Goal: Information Seeking & Learning: Learn about a topic

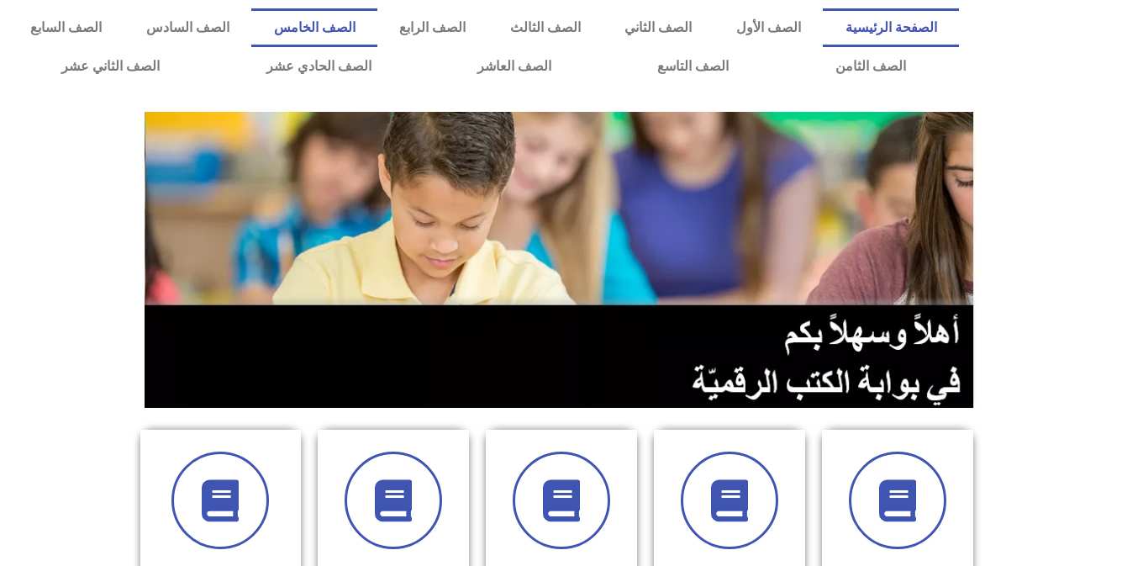
click at [377, 35] on link "الصف الخامس" at bounding box center [314, 27] width 126 height 39
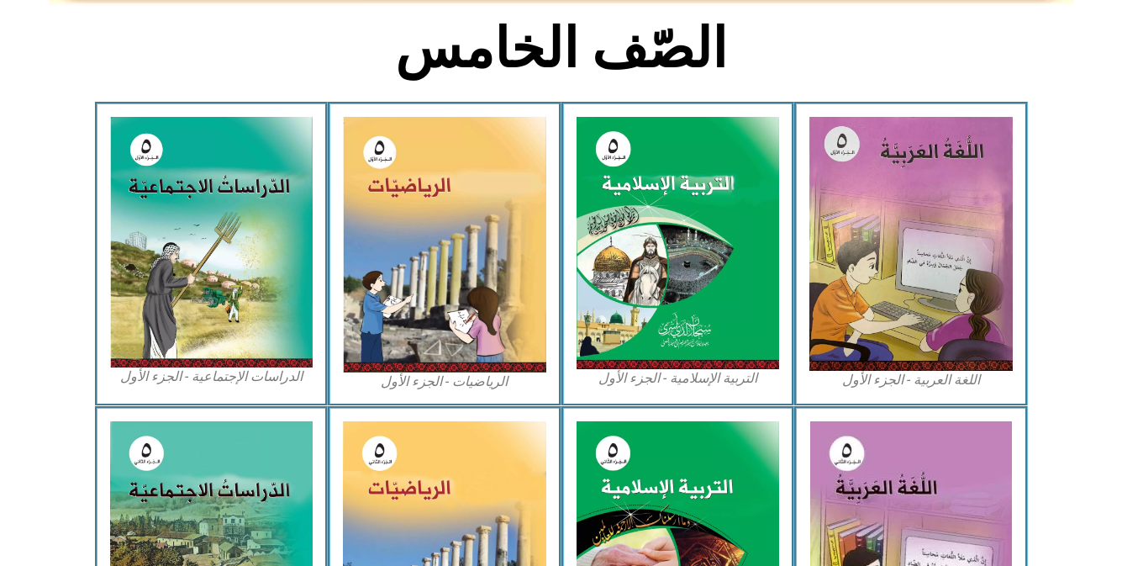
scroll to position [845, 0]
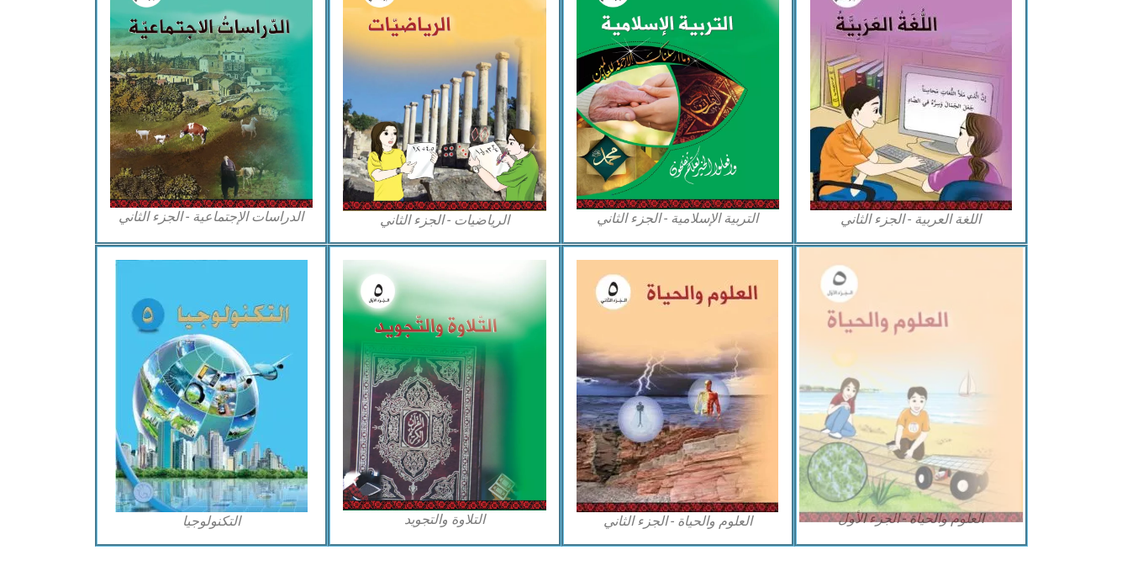
click at [888, 371] on img at bounding box center [911, 384] width 224 height 275
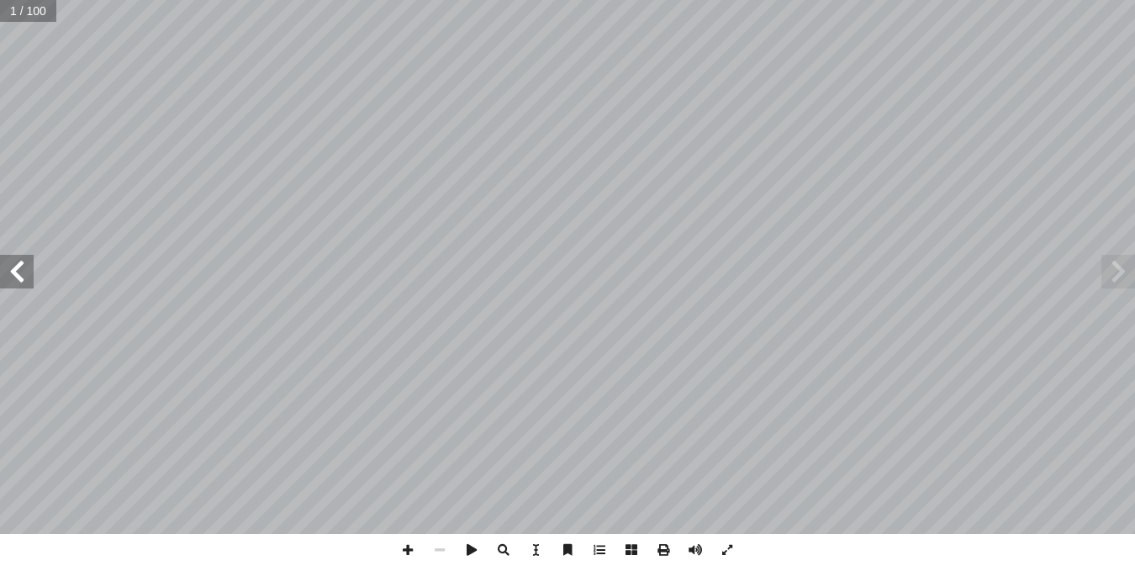
click at [18, 287] on span at bounding box center [17, 272] width 34 height 34
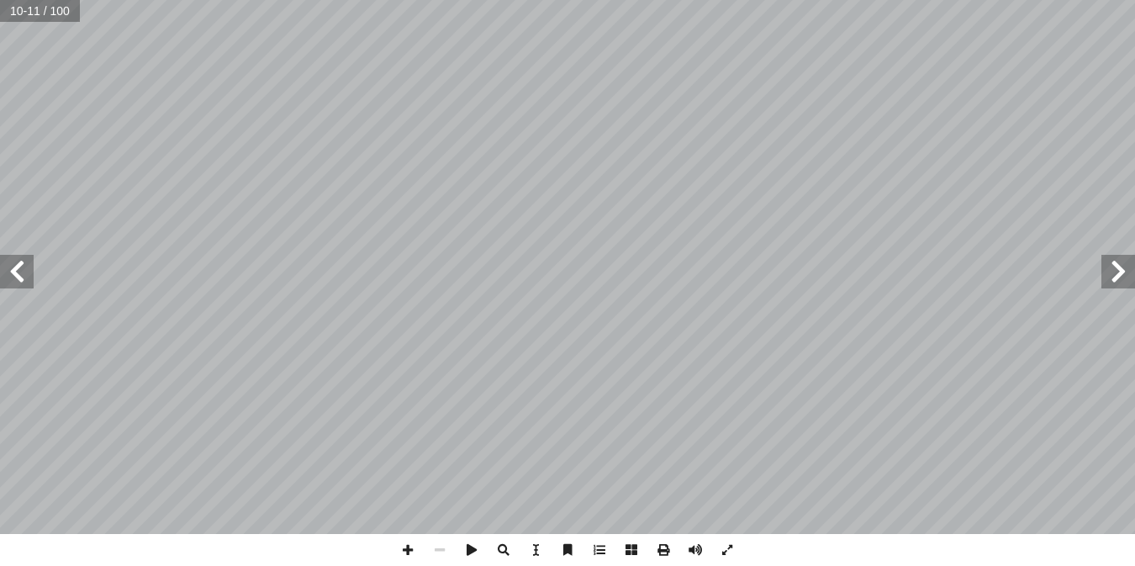
click at [18, 287] on span at bounding box center [17, 272] width 34 height 34
drag, startPoint x: 18, startPoint y: 287, endPoint x: 1107, endPoint y: 274, distance: 1088.4
click at [1107, 274] on span at bounding box center [1118, 272] width 34 height 34
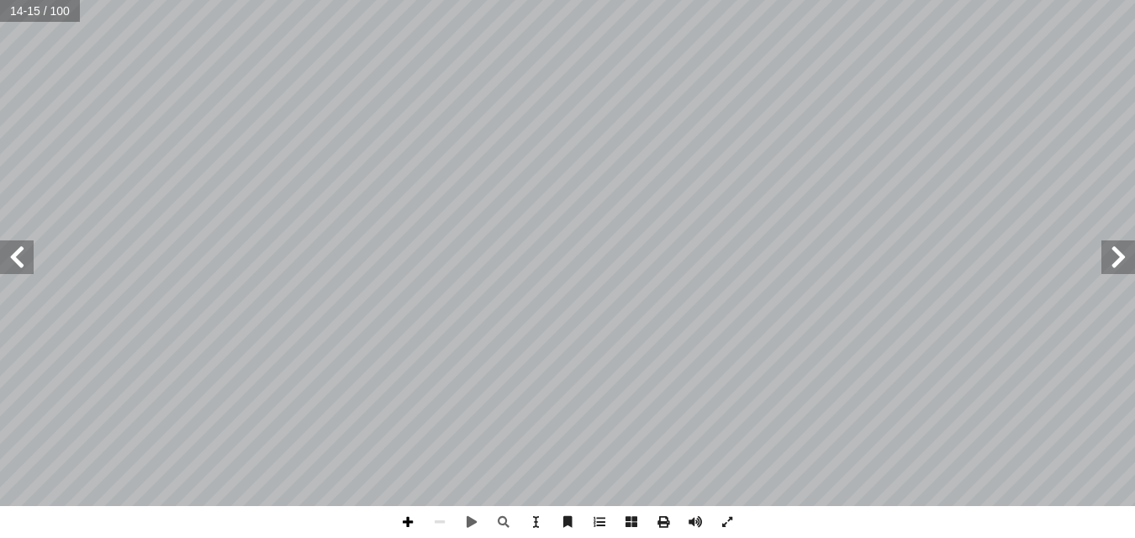
click at [409, 522] on span at bounding box center [408, 522] width 32 height 32
click at [1117, 254] on span at bounding box center [1118, 257] width 34 height 34
click at [29, 261] on span at bounding box center [17, 257] width 34 height 34
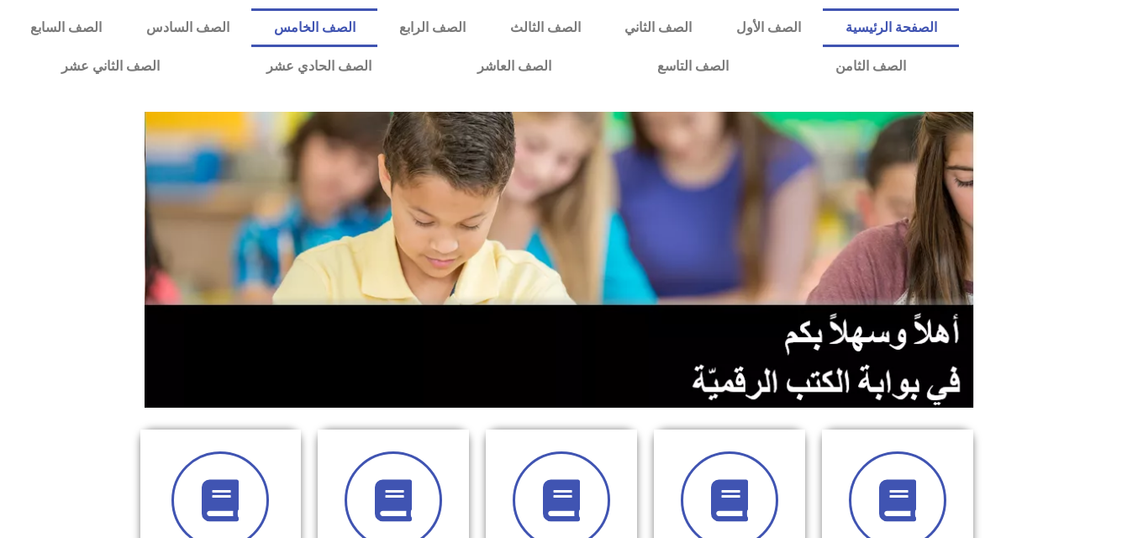
click at [377, 28] on link "الصف الخامس" at bounding box center [314, 27] width 126 height 39
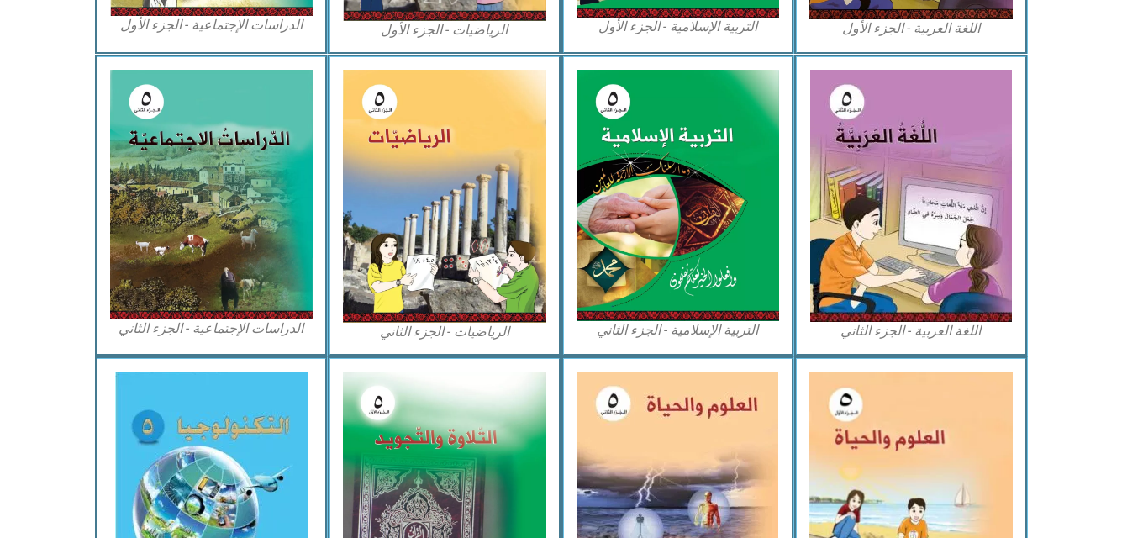
scroll to position [741, 0]
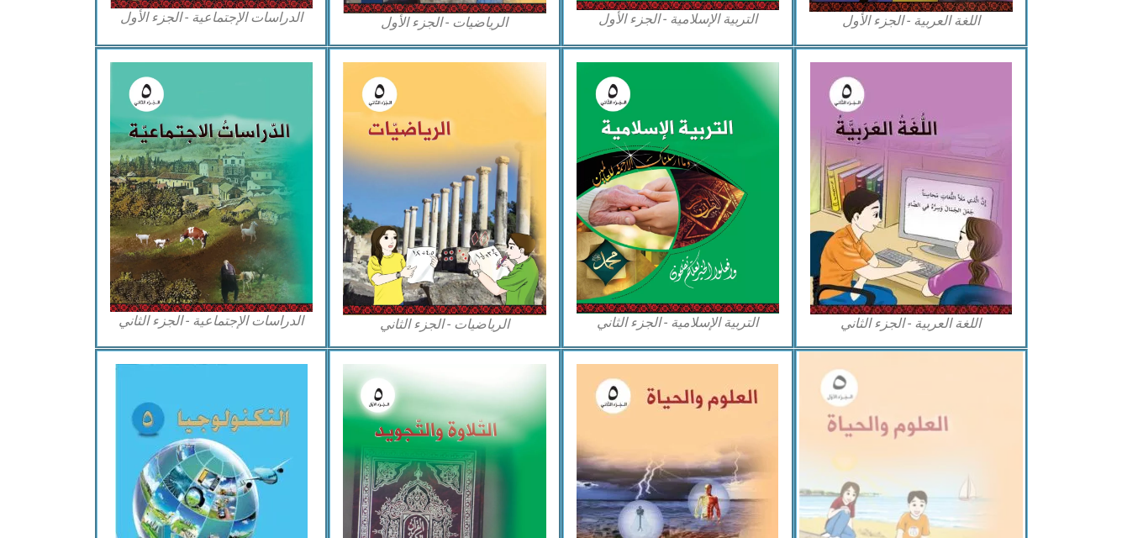
click at [961, 449] on img at bounding box center [911, 488] width 224 height 275
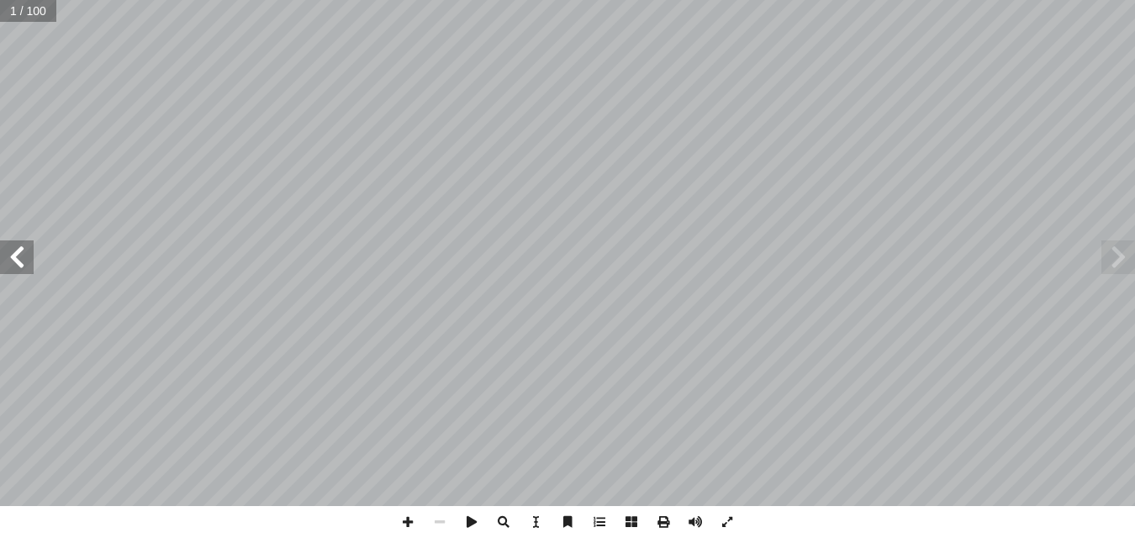
click at [15, 265] on span at bounding box center [17, 257] width 34 height 34
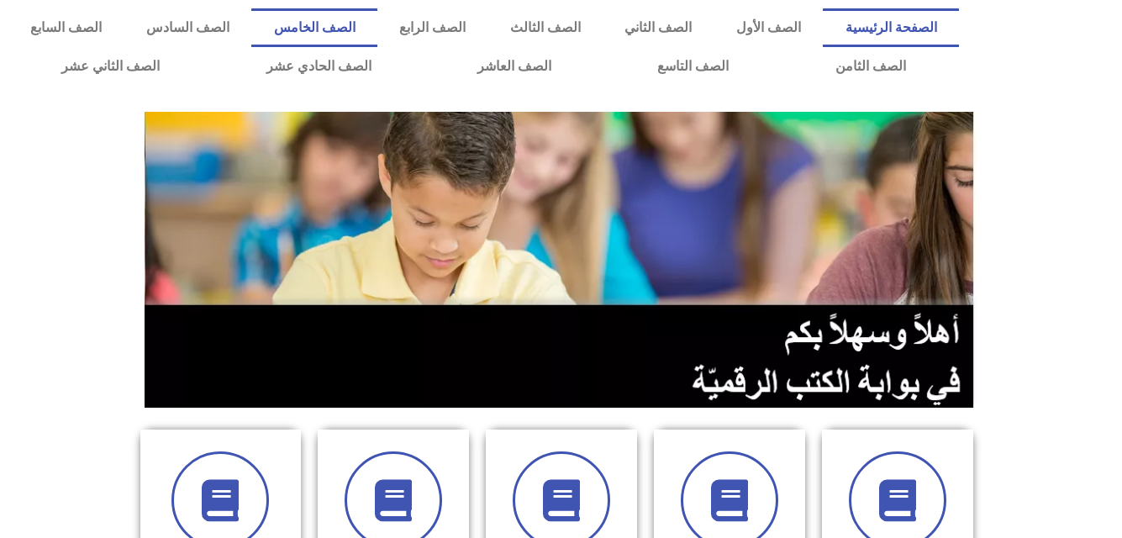
click at [377, 38] on link "الصف الخامس" at bounding box center [314, 27] width 126 height 39
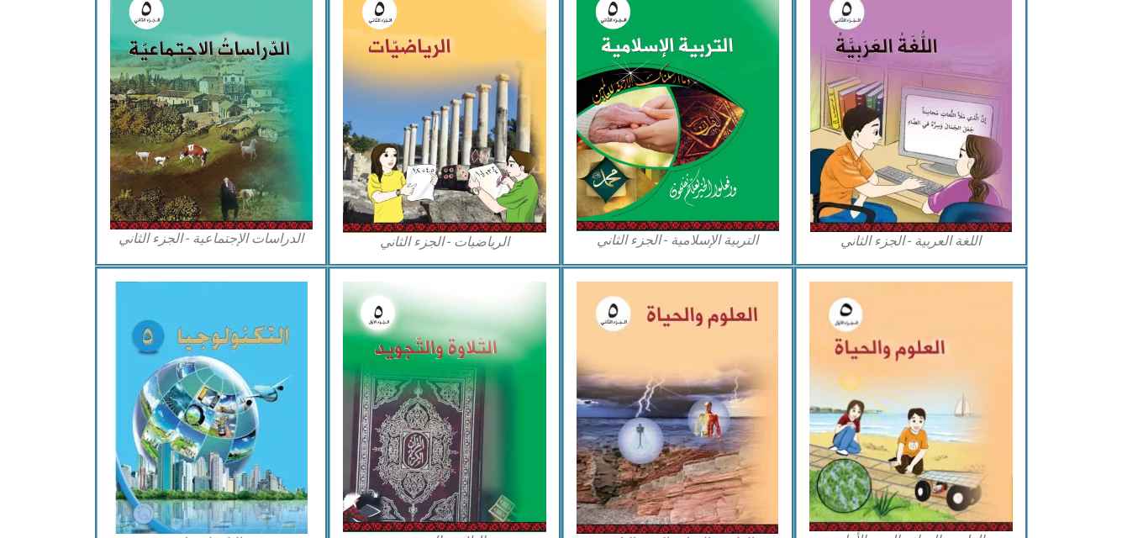
scroll to position [860, 0]
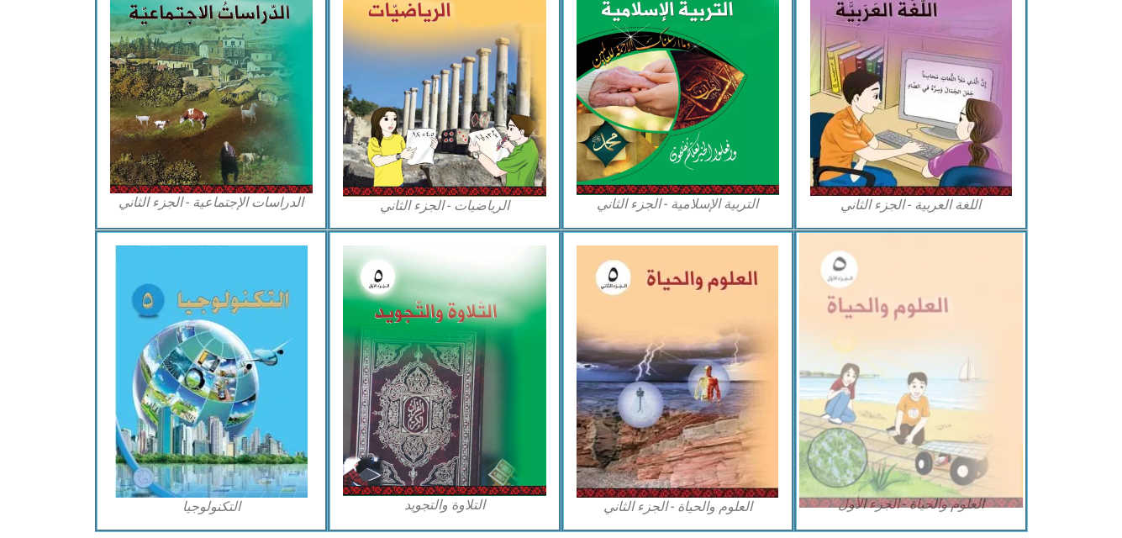
click at [950, 408] on img at bounding box center [911, 370] width 224 height 275
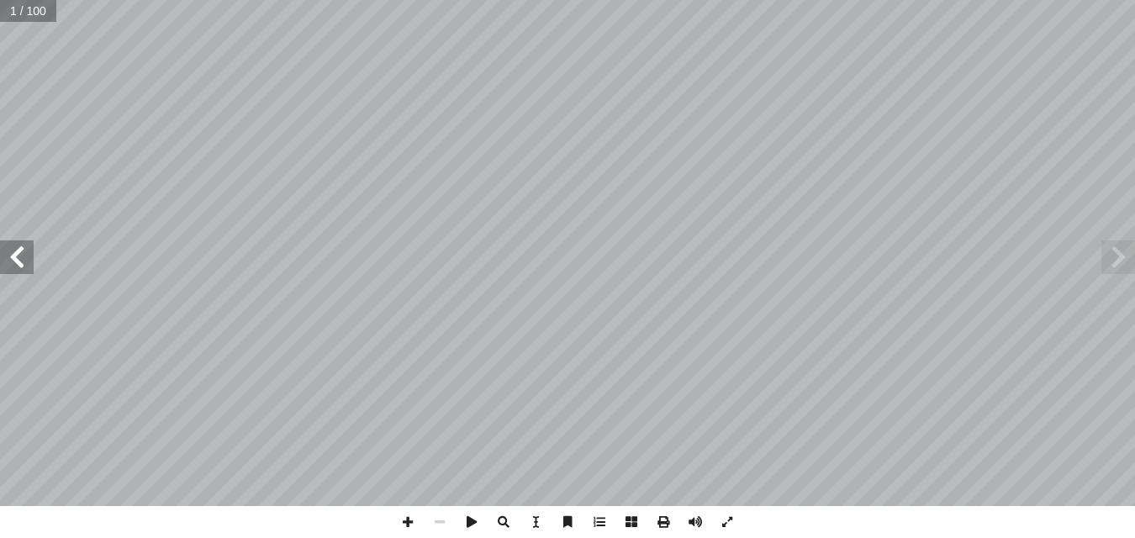
click at [15, 259] on span at bounding box center [17, 257] width 34 height 34
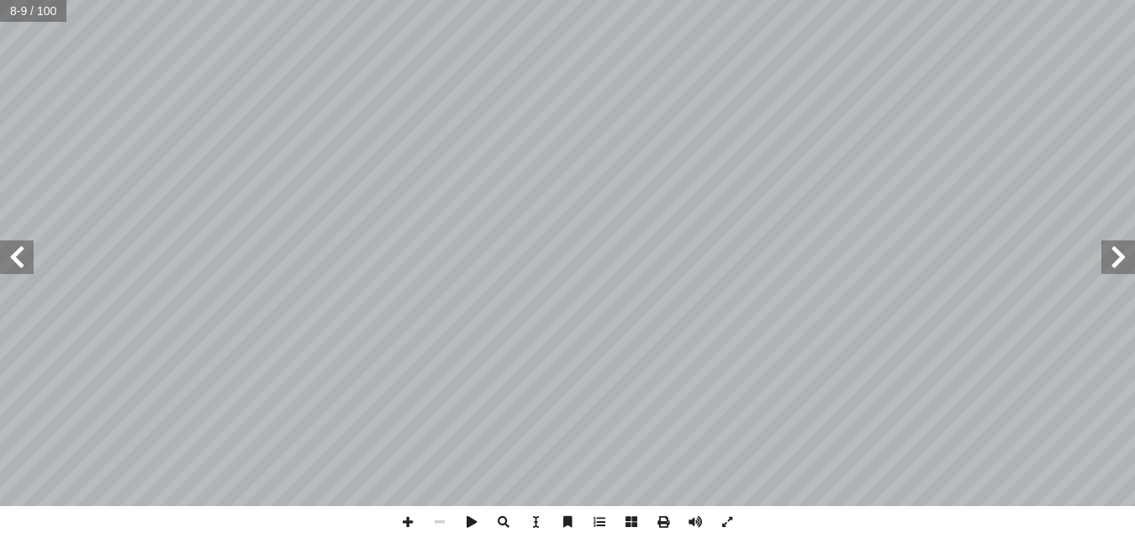
click at [15, 259] on span at bounding box center [17, 257] width 34 height 34
click at [333, 153] on html "الصفحة الرئيسية الصف الأول الصف الثاني الصف الثالث الصف الرابع الصف الخامس الصف…" at bounding box center [567, 76] width 1135 height 153
click at [413, 519] on span at bounding box center [408, 522] width 32 height 32
click at [17, 257] on span at bounding box center [17, 257] width 34 height 34
